Goal: Task Accomplishment & Management: Use online tool/utility

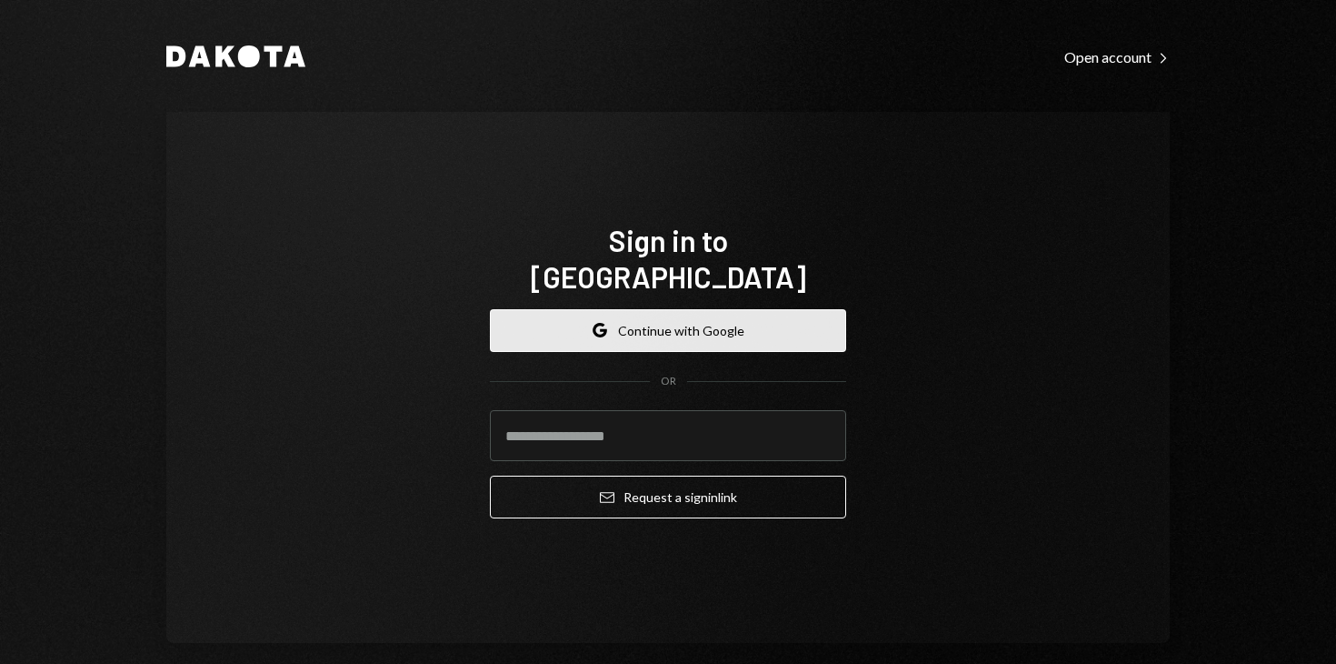
click at [581, 322] on button "Google Continue with Google" at bounding box center [668, 330] width 356 height 43
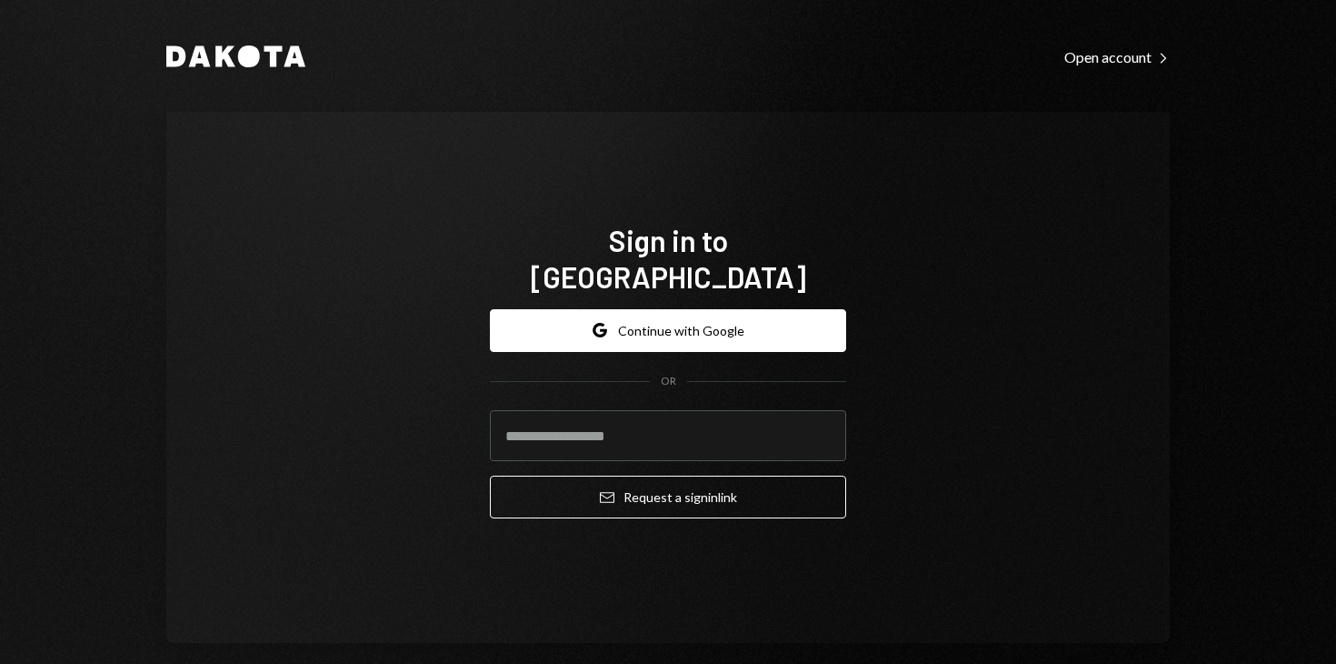
click at [549, 346] on form "Google Continue with Google OR Email Request a sign in link" at bounding box center [668, 414] width 356 height 210
click at [554, 295] on div "Google Continue with Google OR Email Request a sign in link" at bounding box center [668, 414] width 356 height 239
click at [542, 336] on form "Google Continue with Google OR Email Request a sign in link" at bounding box center [668, 414] width 356 height 210
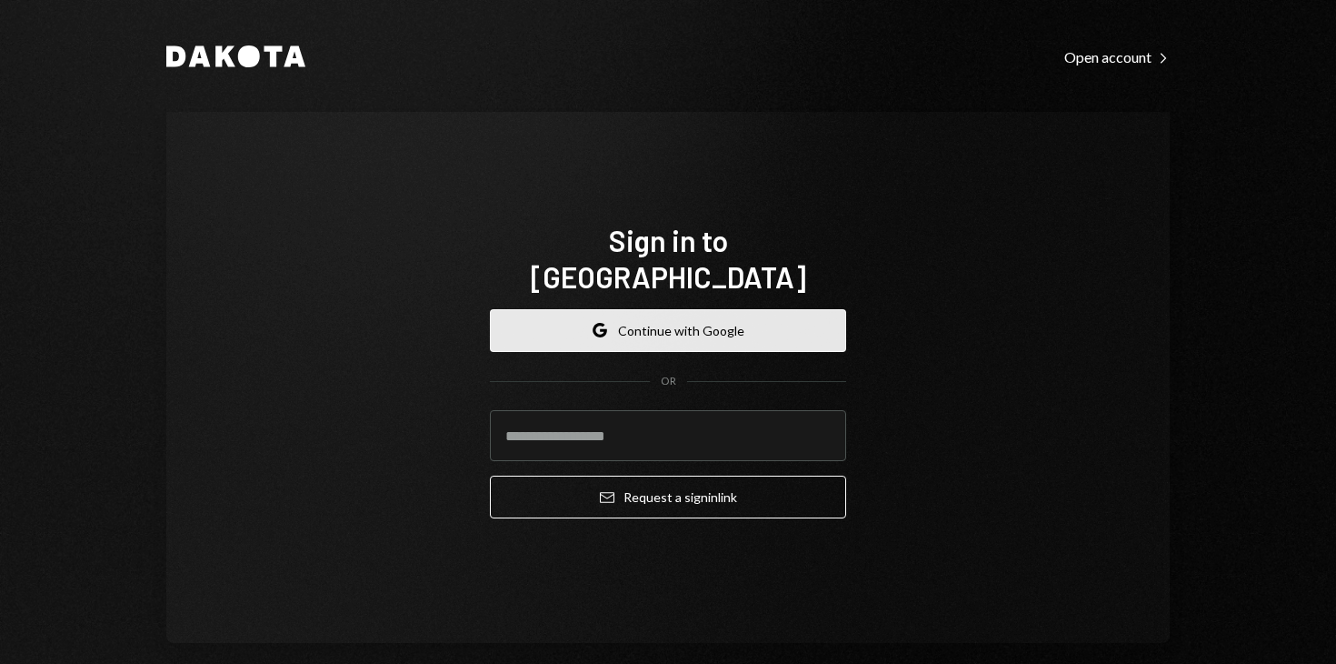
click at [544, 316] on button "Google Continue with Google" at bounding box center [668, 330] width 356 height 43
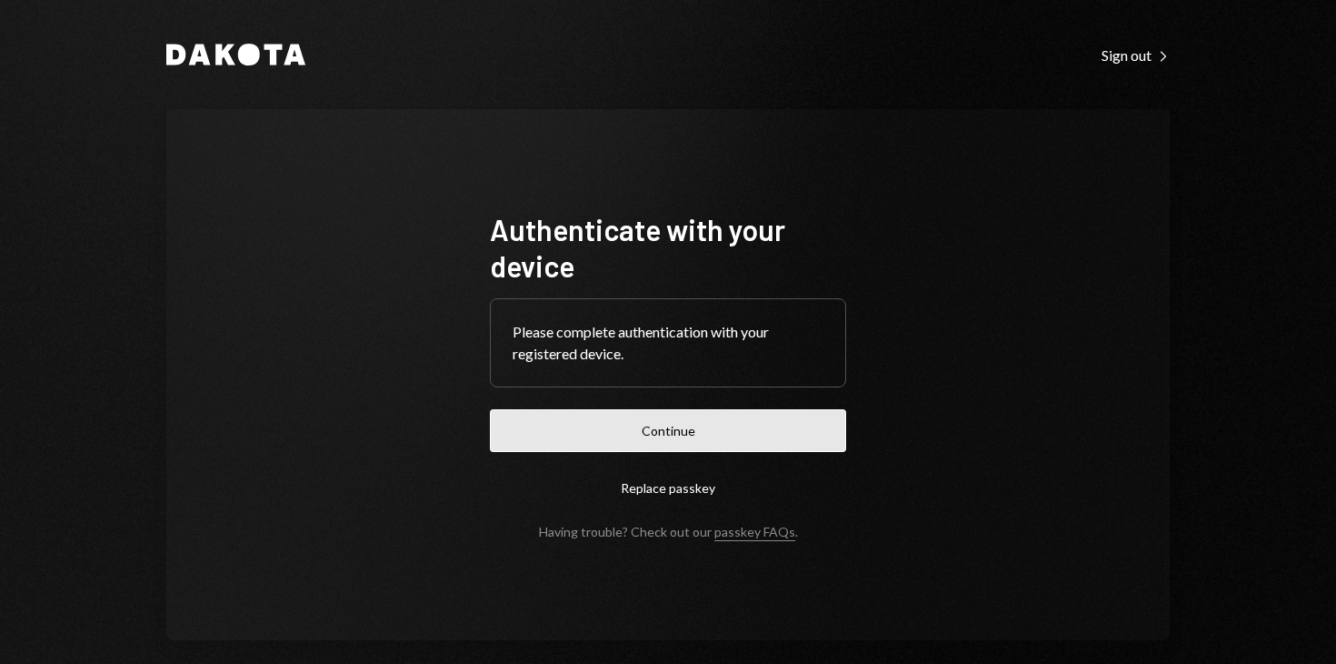
click at [694, 423] on button "Continue" at bounding box center [668, 430] width 356 height 43
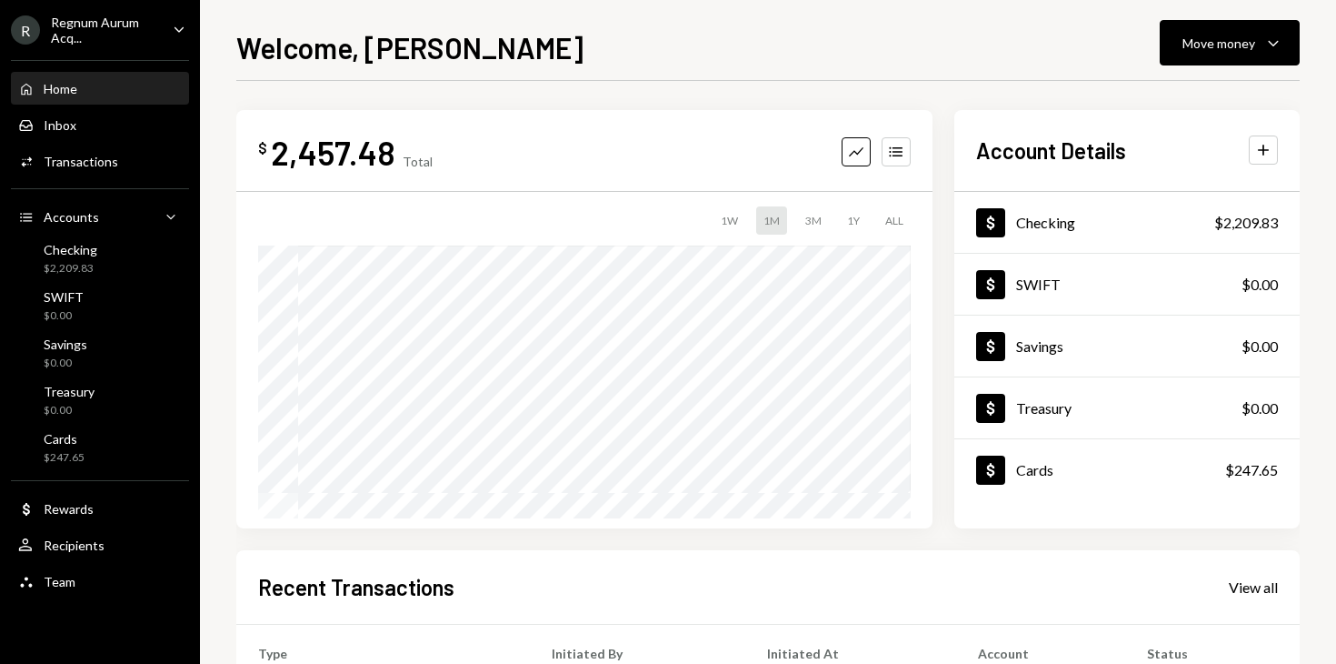
click at [883, 173] on div "$ 2,457.48 Total Graph Accounts 1W 1M 3M 1Y ALL" at bounding box center [584, 319] width 696 height 418
click at [894, 152] on icon "button" at bounding box center [895, 152] width 13 height 10
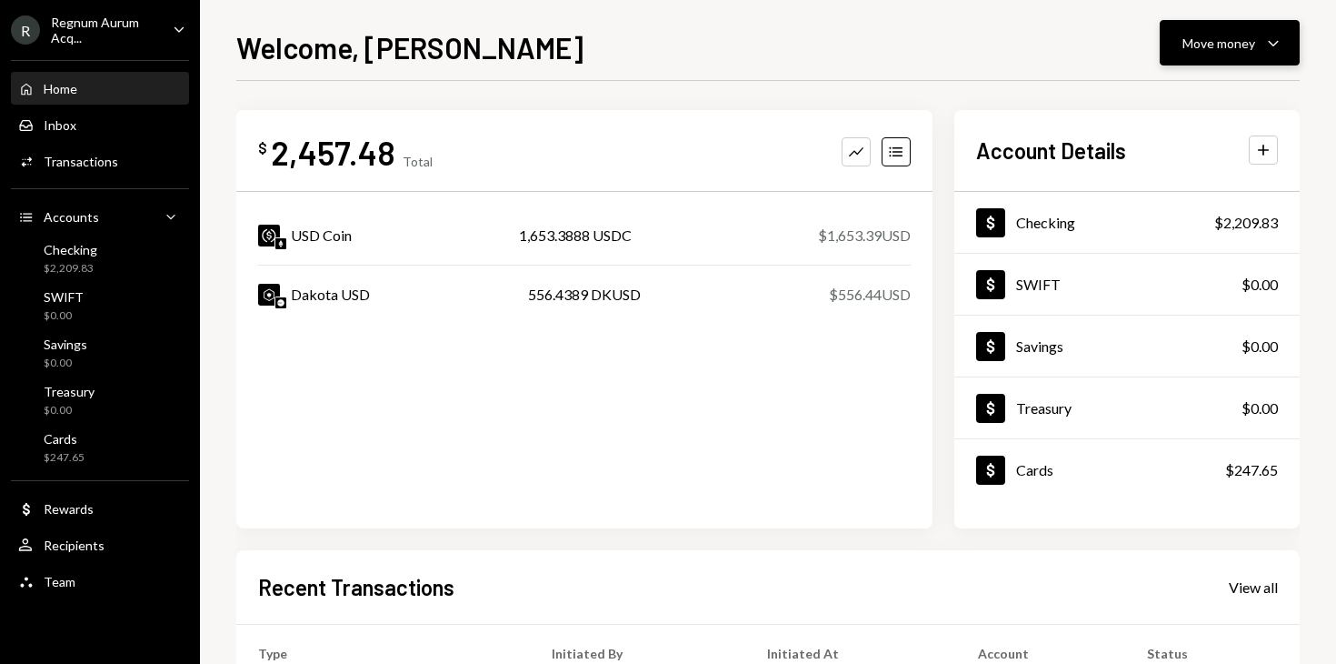
click at [1231, 39] on div "Move money" at bounding box center [1219, 43] width 73 height 19
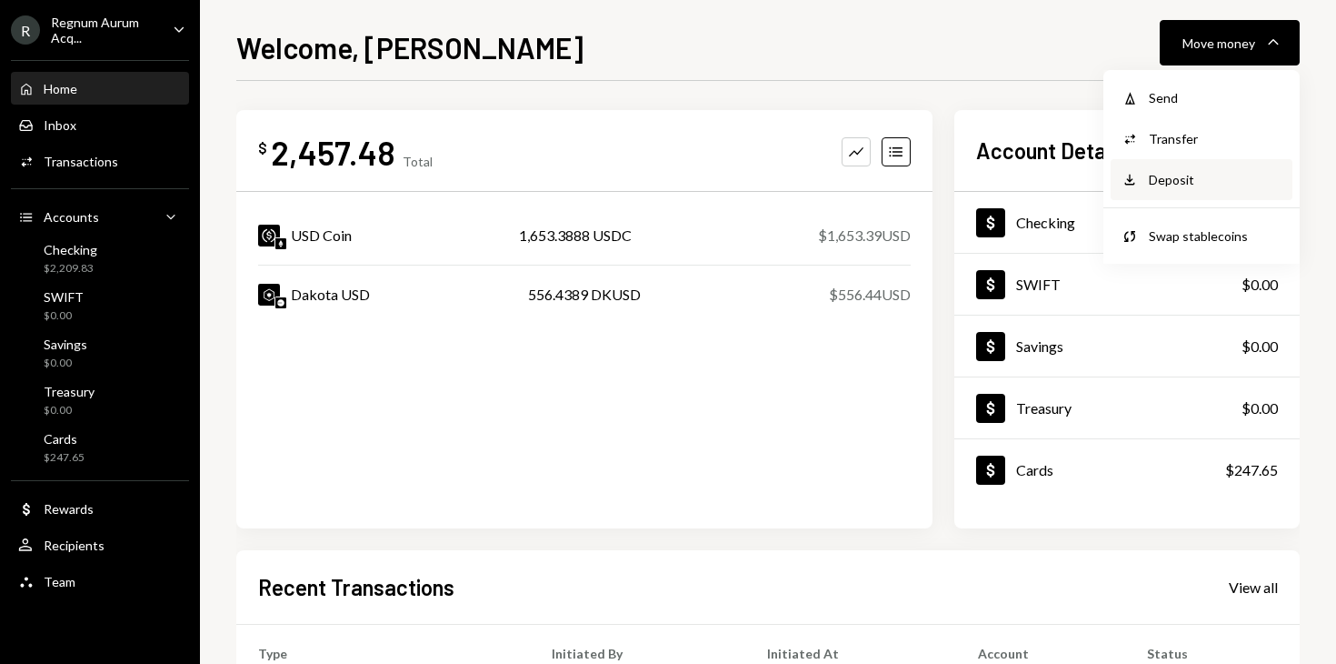
click at [1168, 194] on div "Deposit Deposit" at bounding box center [1202, 179] width 182 height 41
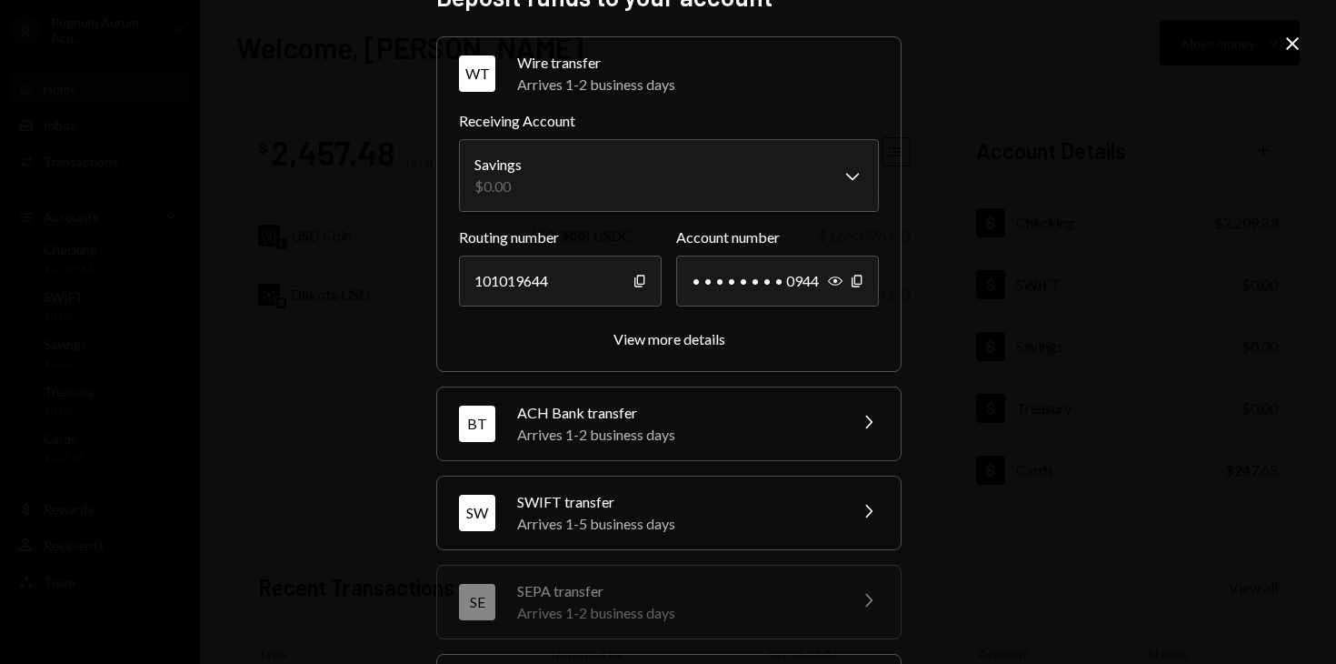
scroll to position [41, 0]
click at [604, 444] on div "Arrives 1-2 business days" at bounding box center [676, 435] width 318 height 22
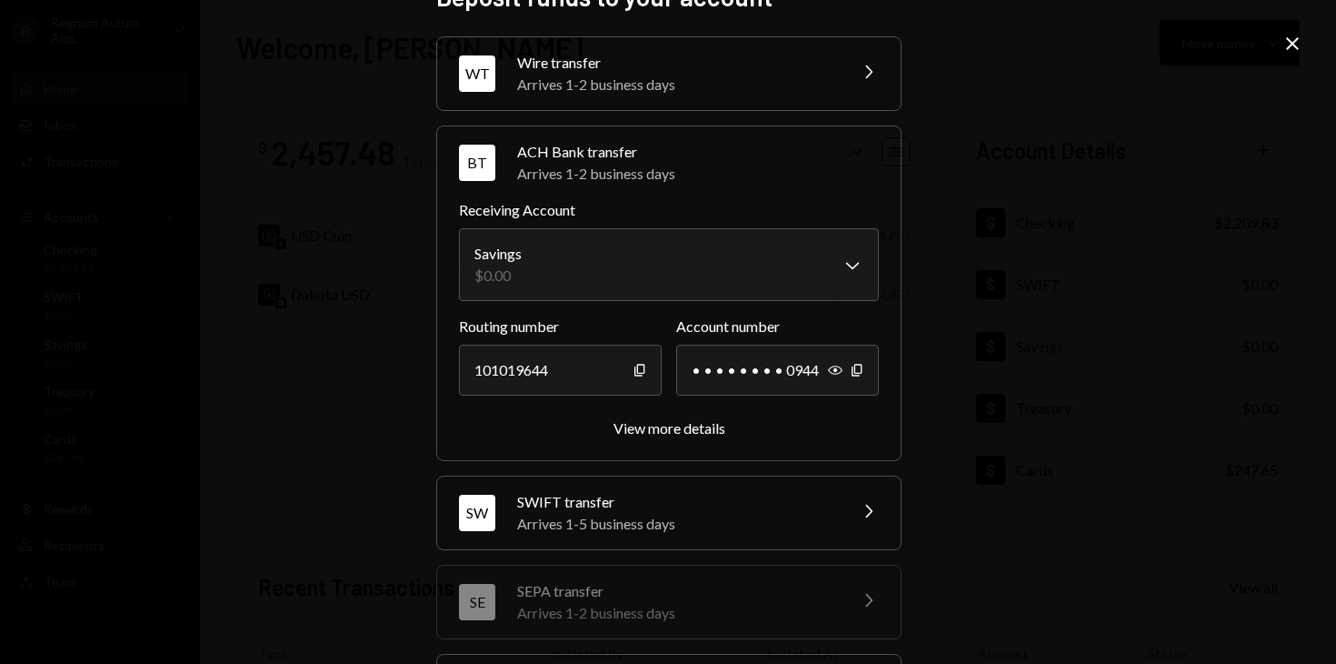
click at [711, 77] on div "Arrives 1-2 business days" at bounding box center [676, 85] width 318 height 22
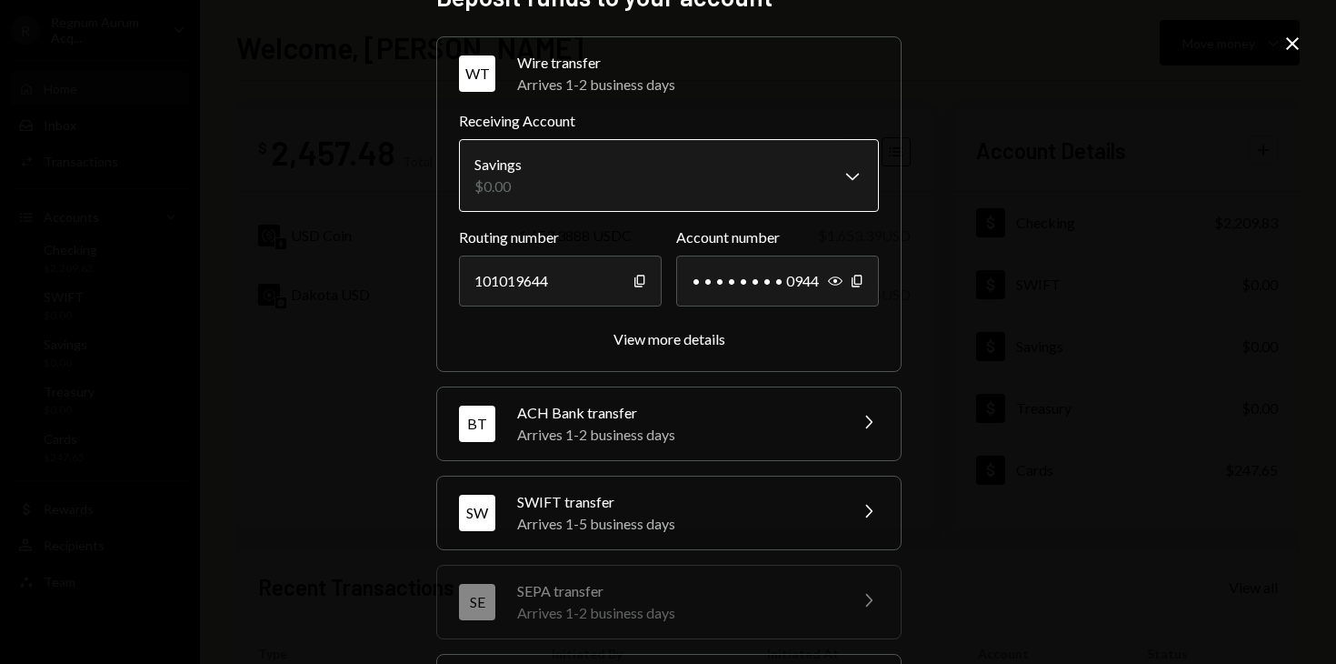
click at [673, 184] on body "R Regnum Aurum Acq... Caret Down Home Home Inbox Inbox Activities Transactions …" at bounding box center [668, 332] width 1336 height 664
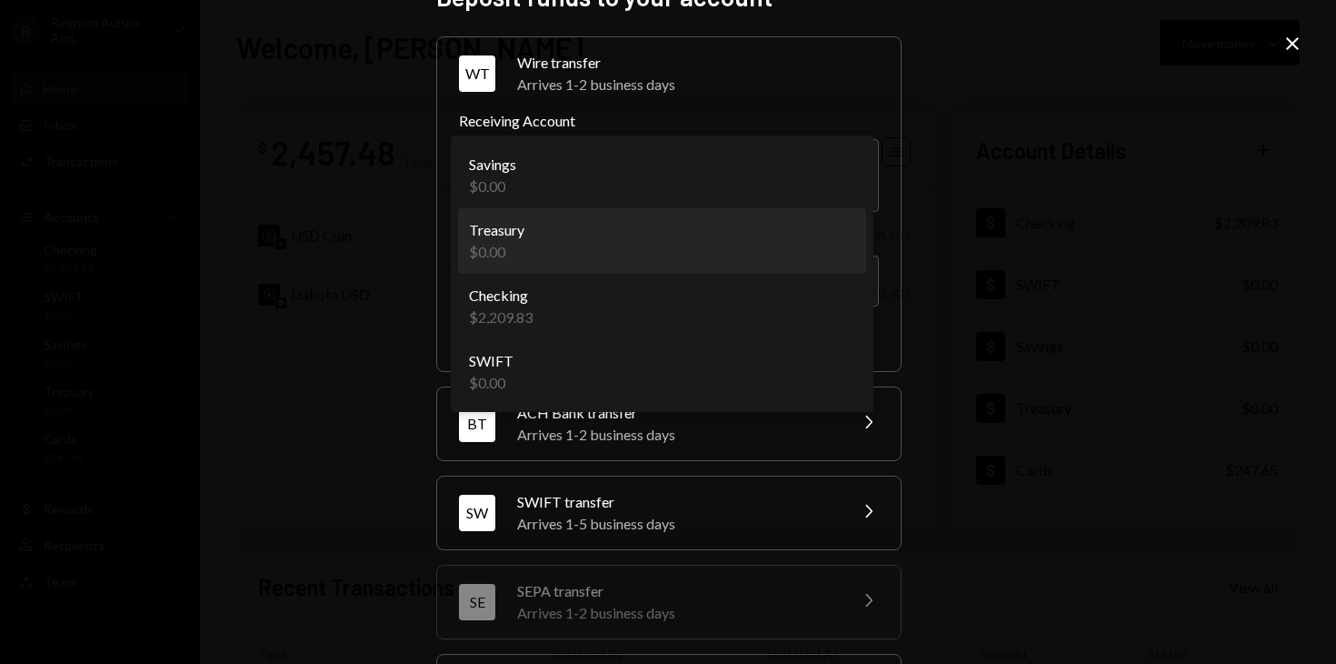
select select "**********"
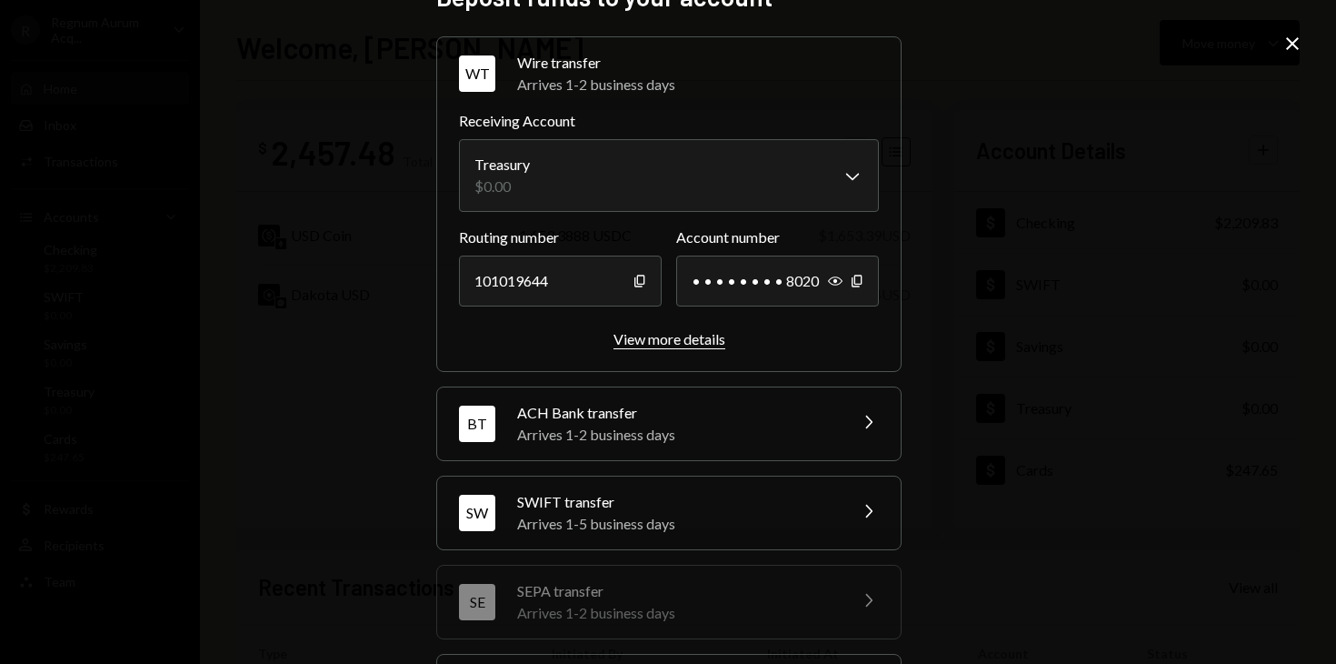
click at [664, 341] on div "View more details" at bounding box center [670, 338] width 112 height 17
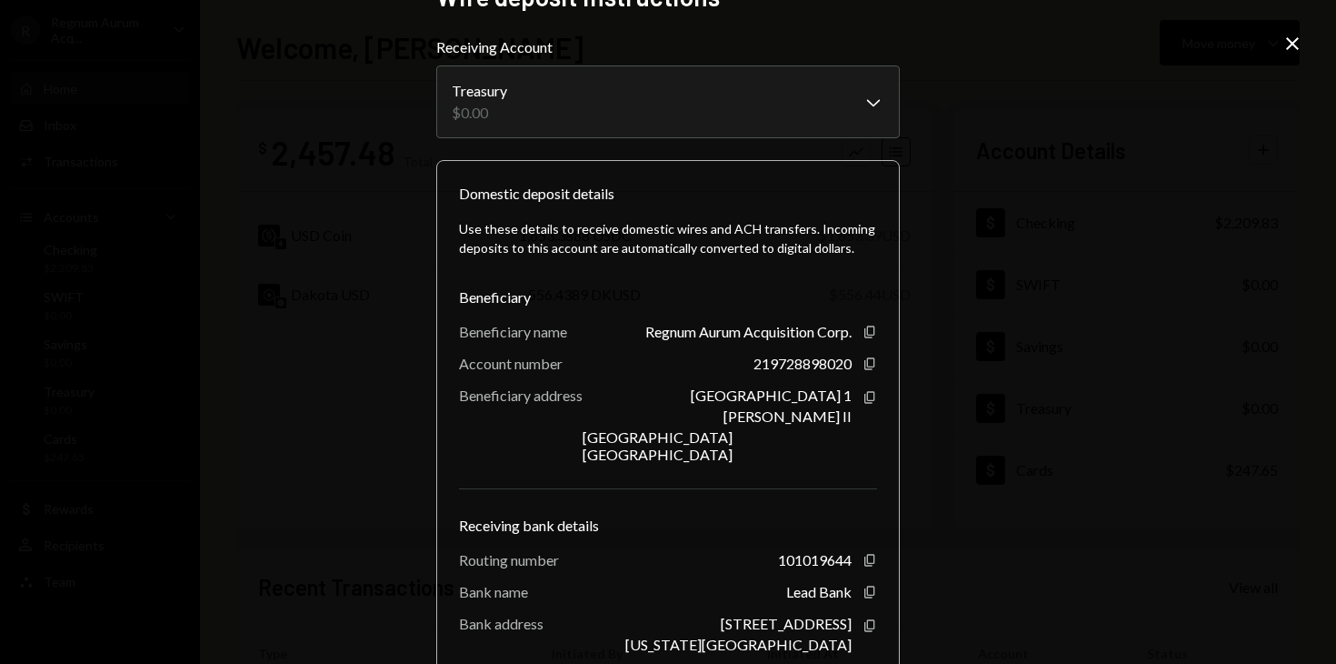
scroll to position [165, 0]
